Goal: Information Seeking & Learning: Learn about a topic

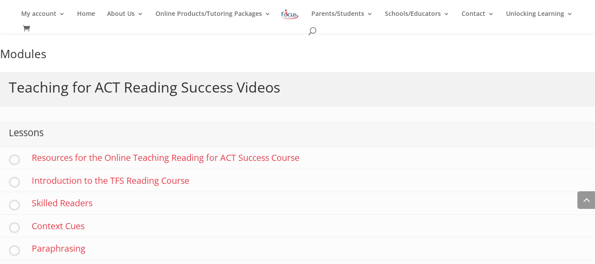
scroll to position [826, 0]
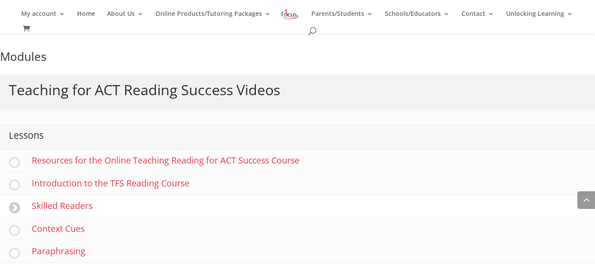
click at [65, 207] on link "Skilled Readers" at bounding box center [297, 206] width 595 height 22
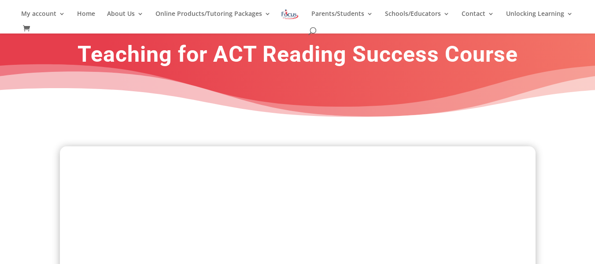
scroll to position [0, 0]
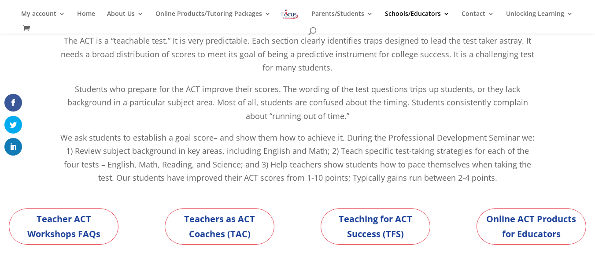
scroll to position [119, 0]
